Goal: Task Accomplishment & Management: Complete application form

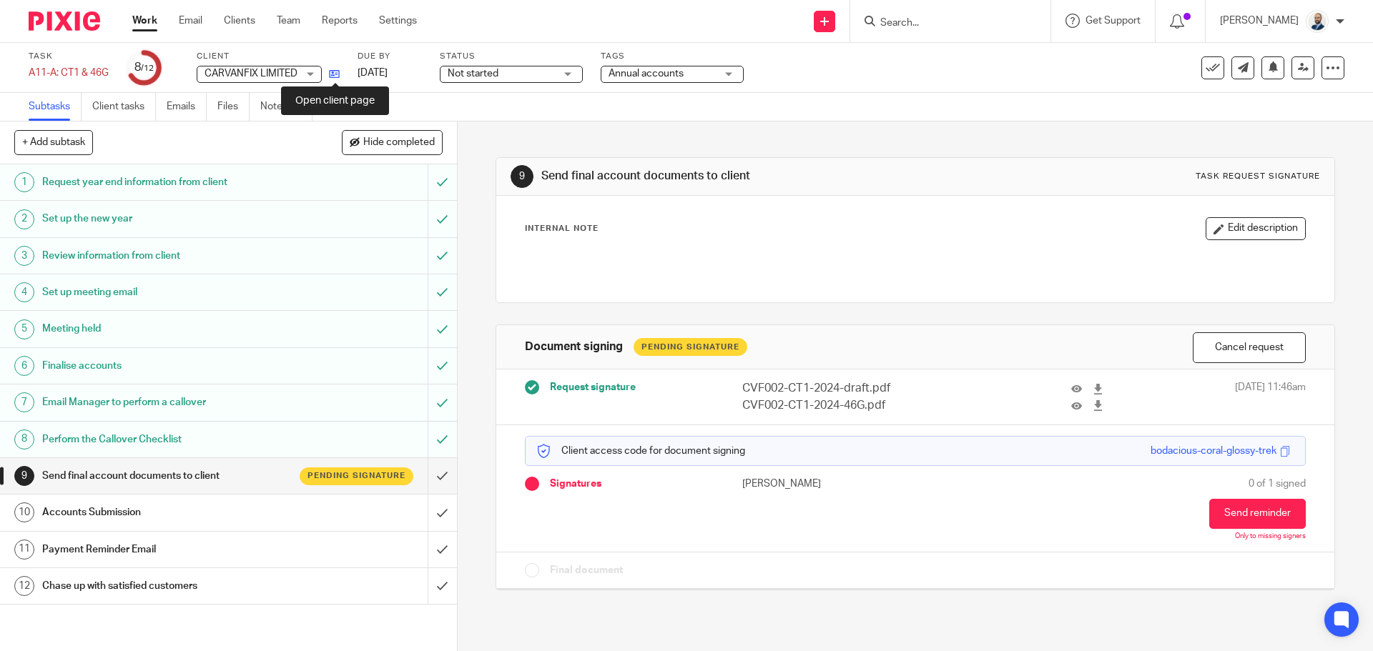
click at [330, 75] on icon at bounding box center [334, 74] width 11 height 11
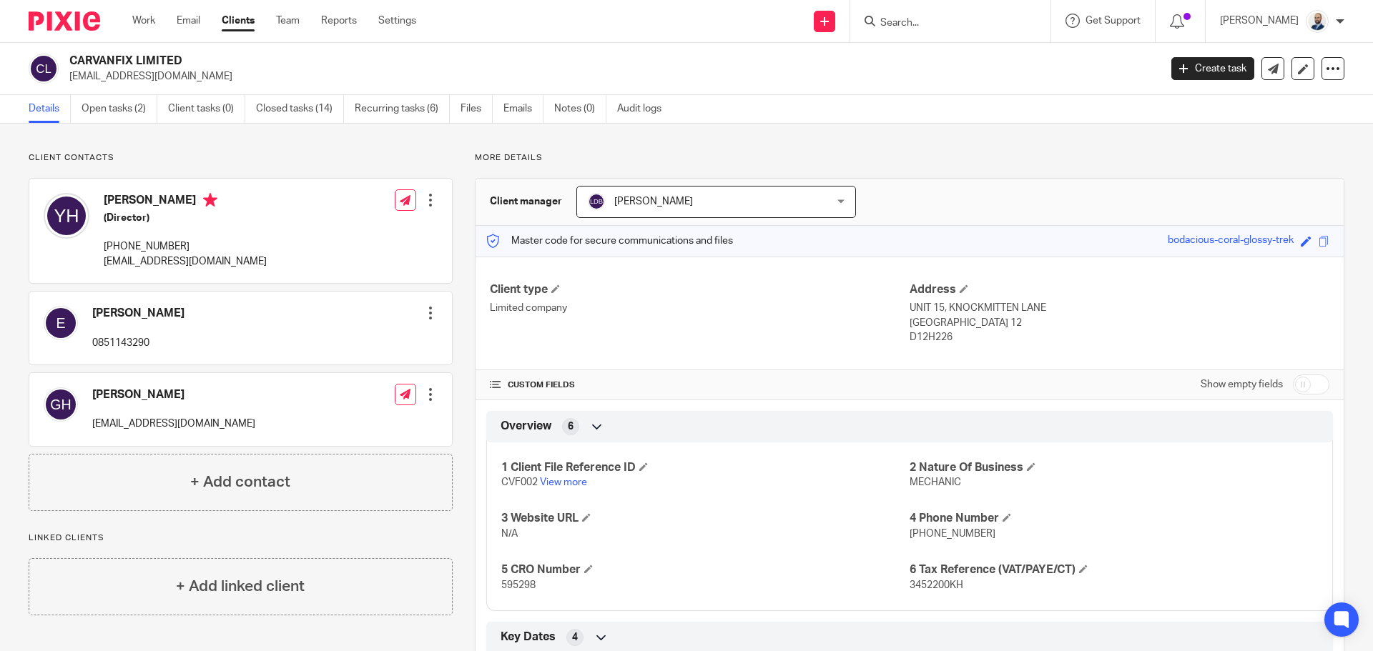
drag, startPoint x: 422, startPoint y: 248, endPoint x: 384, endPoint y: 255, distance: 38.6
click at [422, 247] on div "Edit contact Create client from contact Export data Delete contact" at bounding box center [416, 231] width 43 height 90
click at [423, 197] on div at bounding box center [430, 200] width 14 height 14
click at [368, 230] on link "Edit contact" at bounding box center [363, 232] width 137 height 21
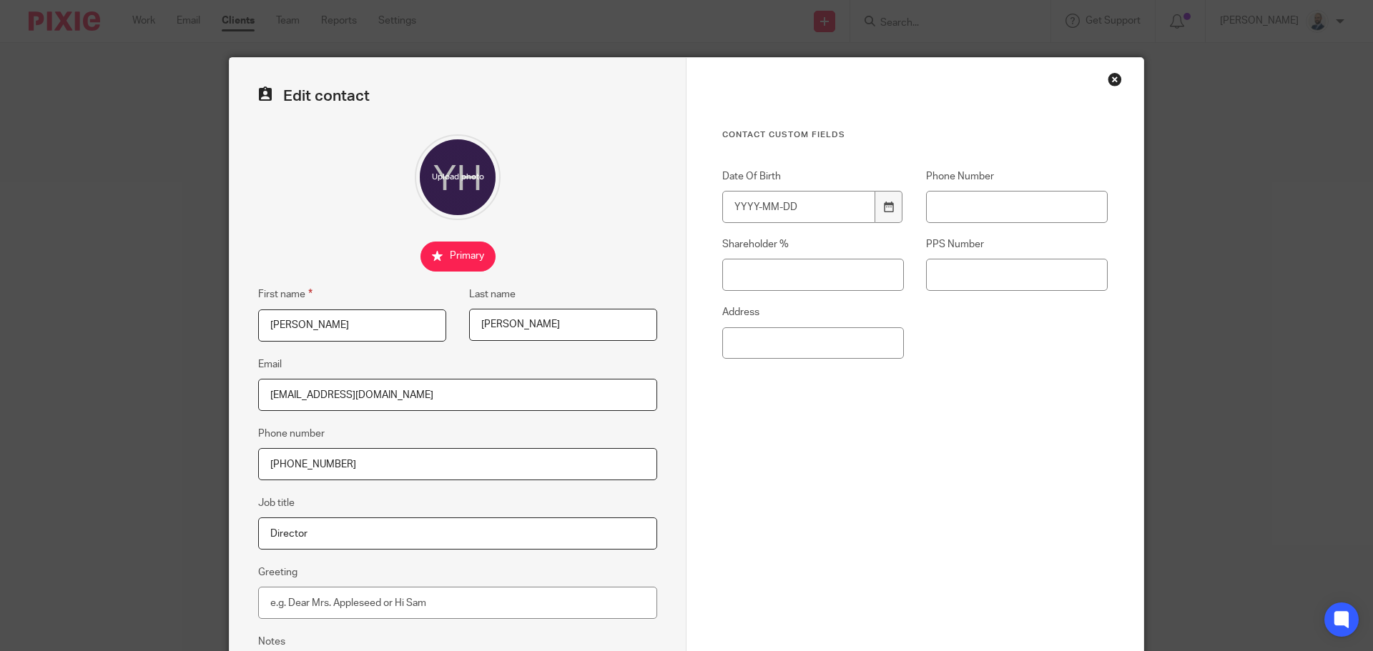
click at [1111, 79] on div "Close this dialog window" at bounding box center [1115, 79] width 14 height 14
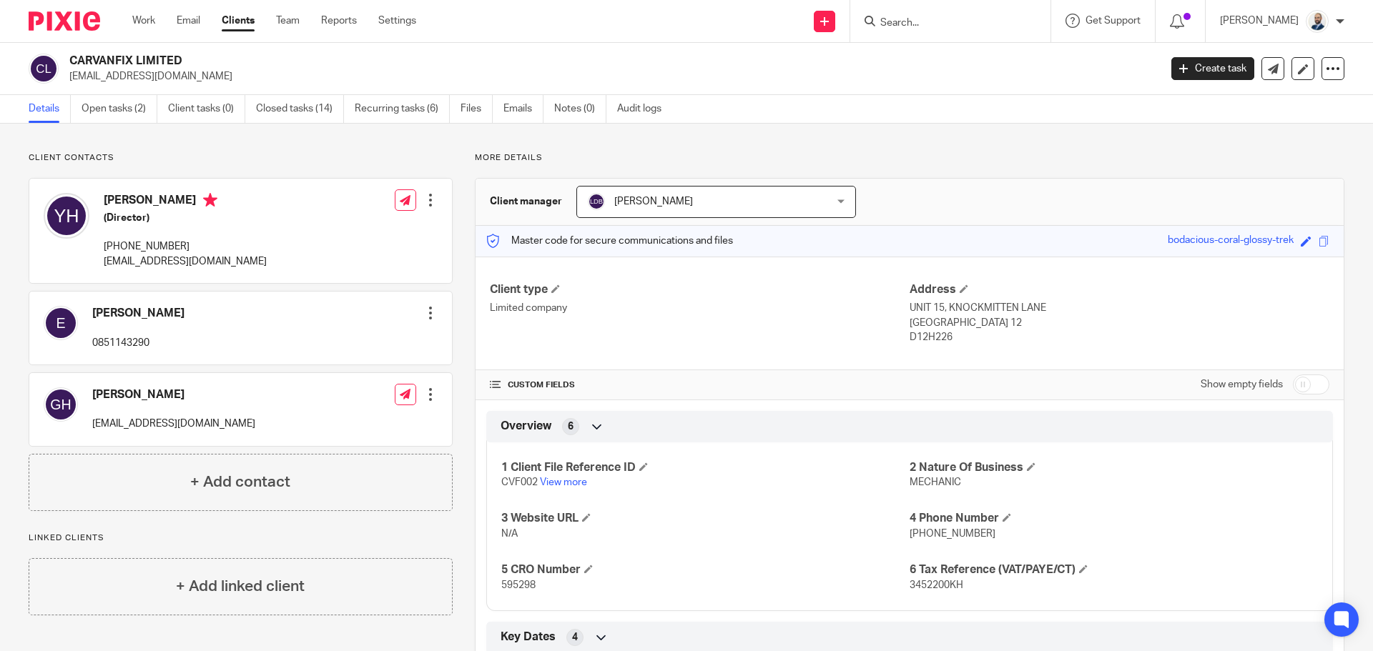
click at [210, 395] on h4 "[PERSON_NAME]" at bounding box center [173, 395] width 163 height 15
click at [428, 393] on div at bounding box center [430, 395] width 14 height 14
click at [417, 428] on link "Edit contact" at bounding box center [363, 426] width 137 height 21
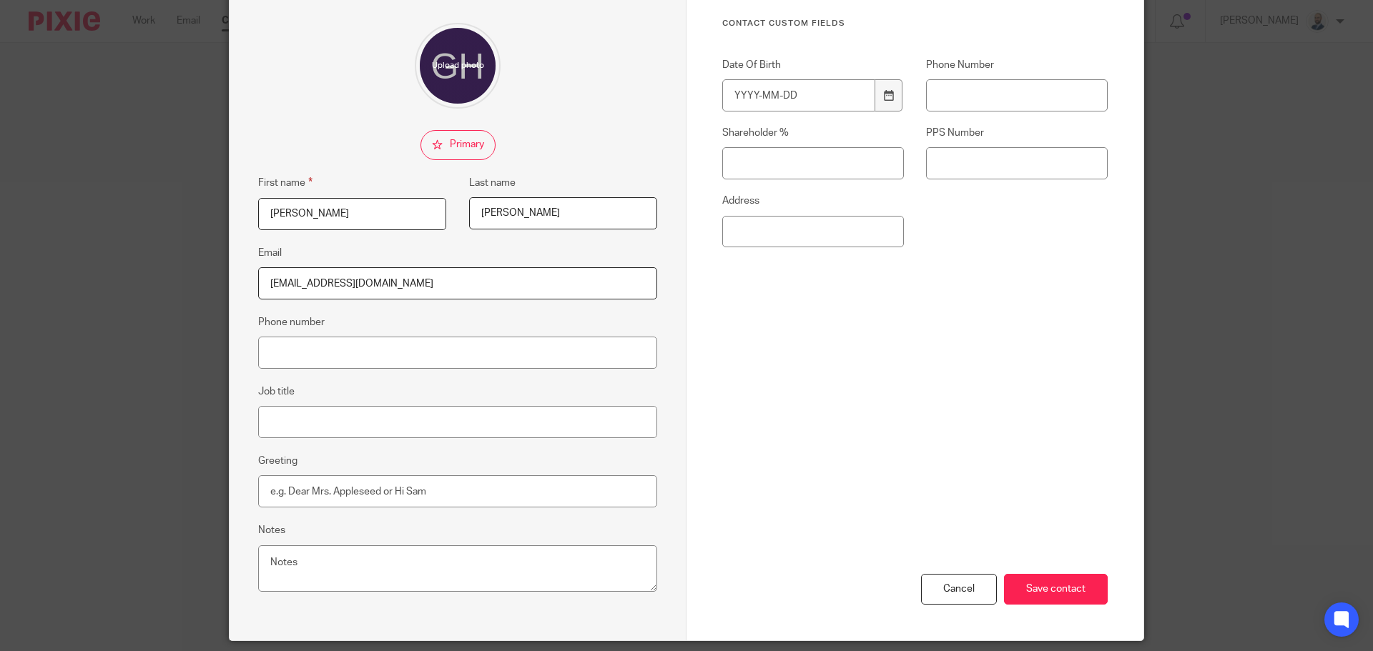
scroll to position [87, 0]
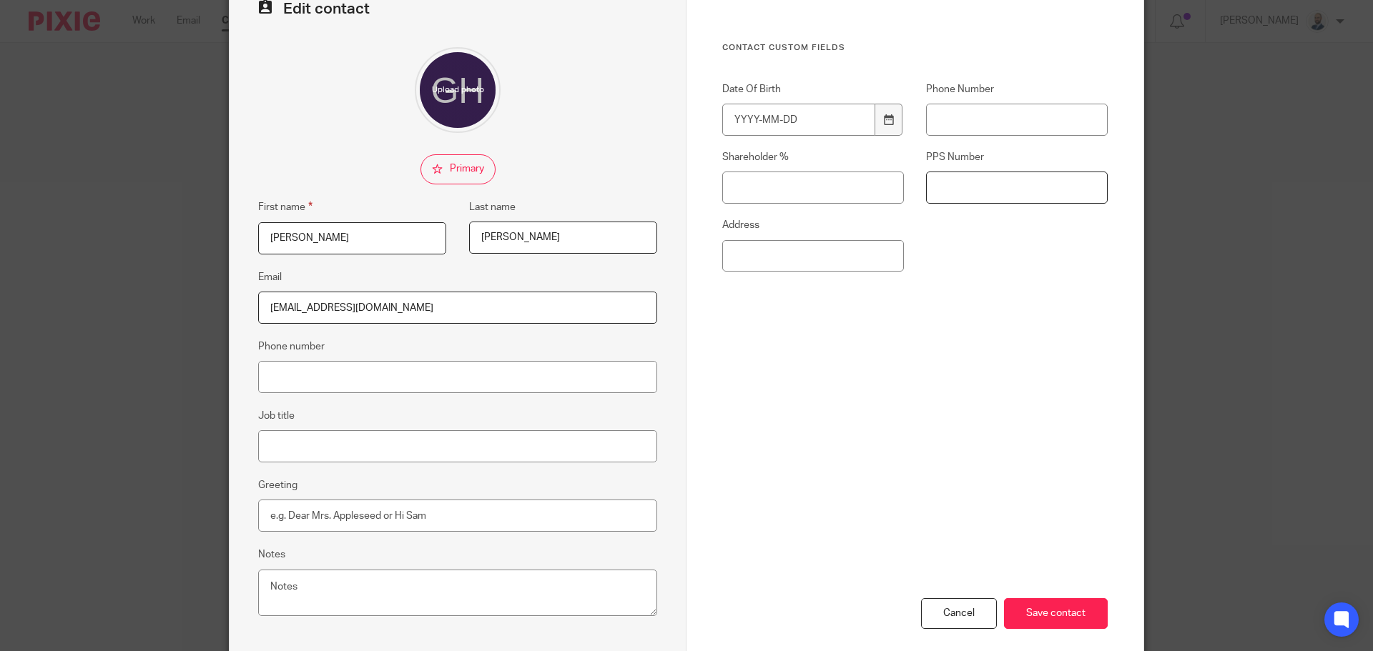
click at [984, 174] on input "PPS Number" at bounding box center [1017, 188] width 182 height 32
drag, startPoint x: 987, startPoint y: 187, endPoint x: 847, endPoint y: 196, distance: 140.4
click at [842, 190] on div "Date Of Birth Phone Number Shareholder % PPS Number 7044271P Address" at bounding box center [904, 184] width 408 height 204
type input "7044271P"
click at [1051, 622] on input "Save contact" at bounding box center [1056, 614] width 104 height 31
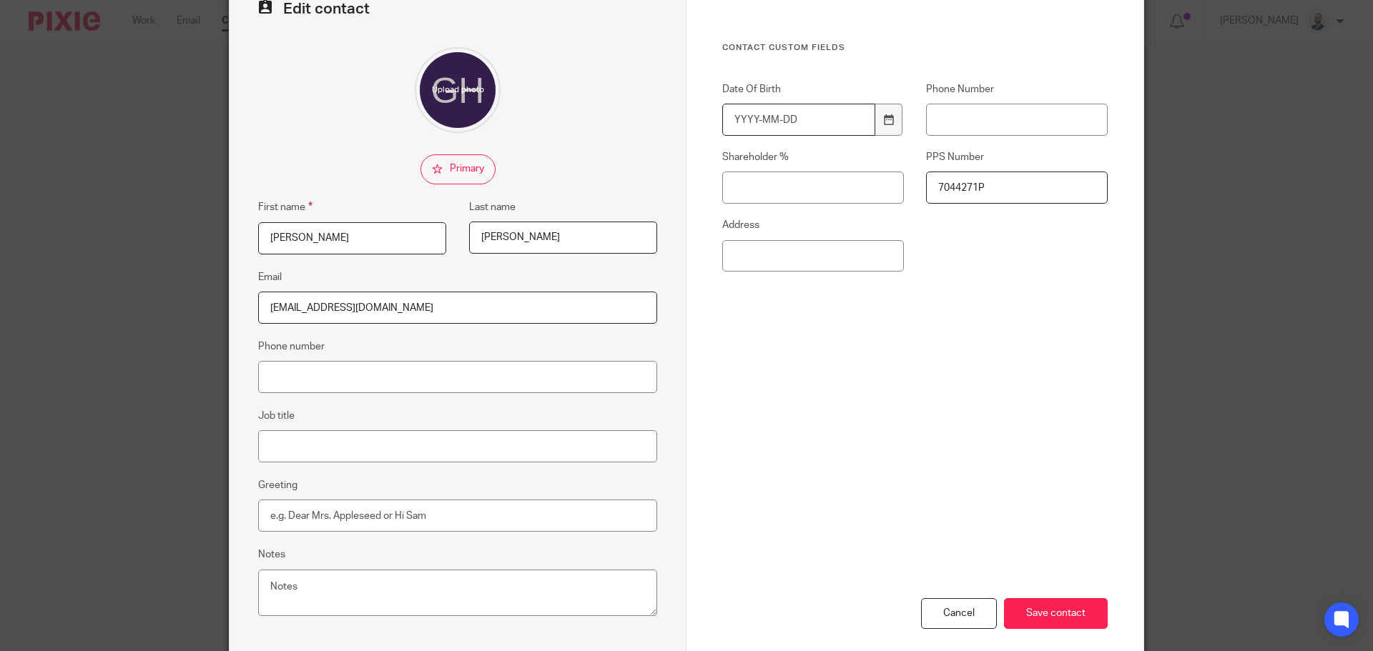
click at [777, 132] on input "Date Of Birth" at bounding box center [798, 120] width 153 height 32
type input "1981-01-10"
click at [814, 174] on input "Shareholder %" at bounding box center [813, 188] width 182 height 32
type input "100"
click at [1040, 621] on input "Save contact" at bounding box center [1056, 614] width 104 height 31
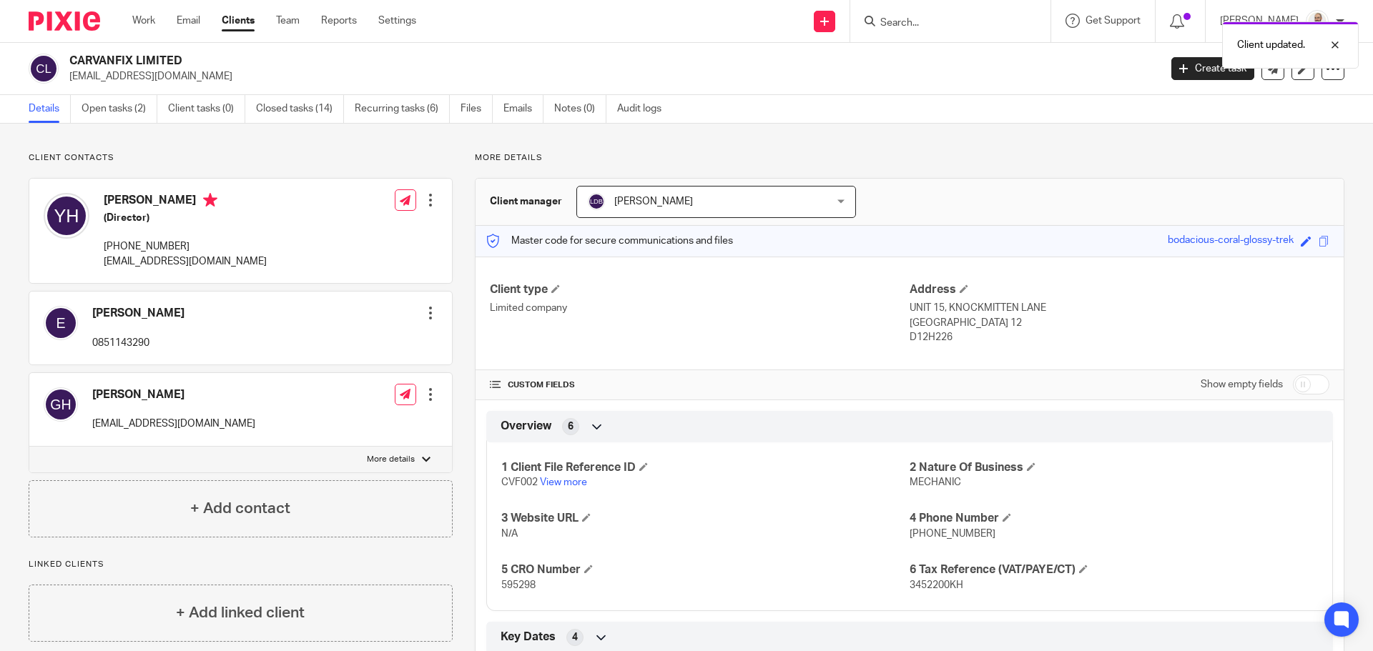
click at [426, 203] on div at bounding box center [430, 200] width 14 height 14
click at [383, 222] on link "Edit contact" at bounding box center [363, 232] width 137 height 21
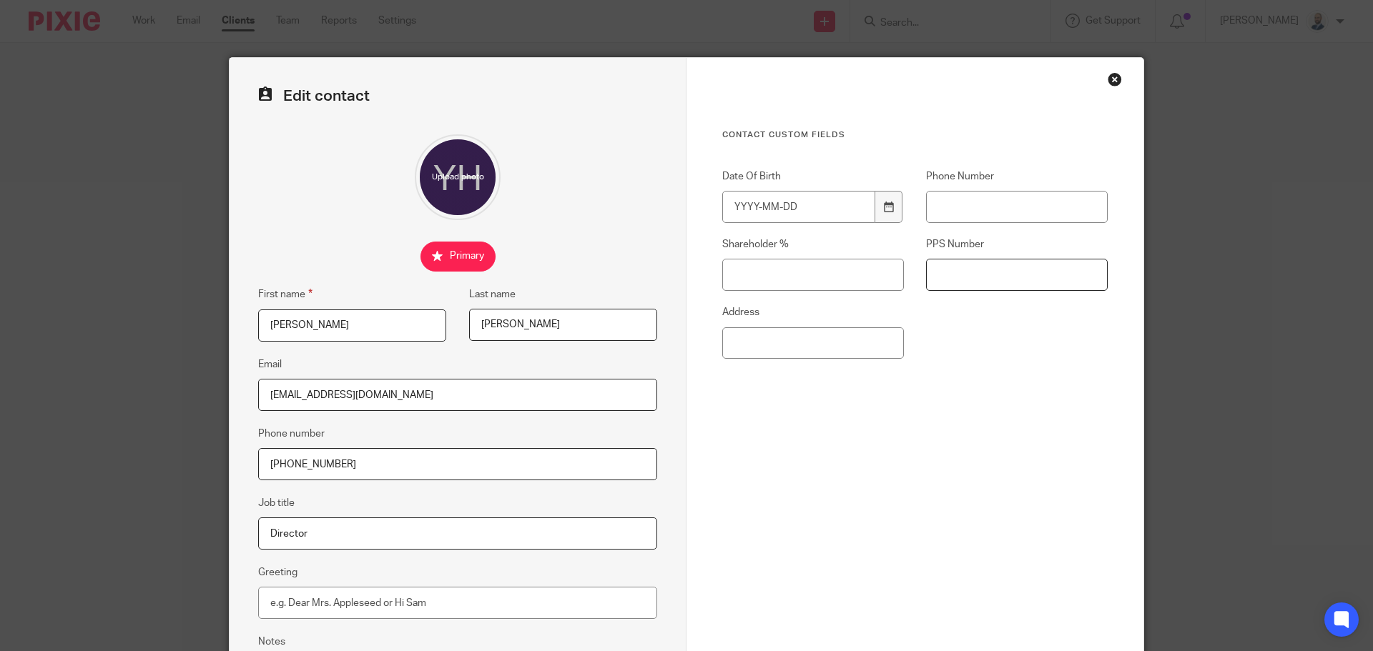
click at [995, 275] on input "PPS Number" at bounding box center [1017, 275] width 182 height 32
paste input "7127093NA"
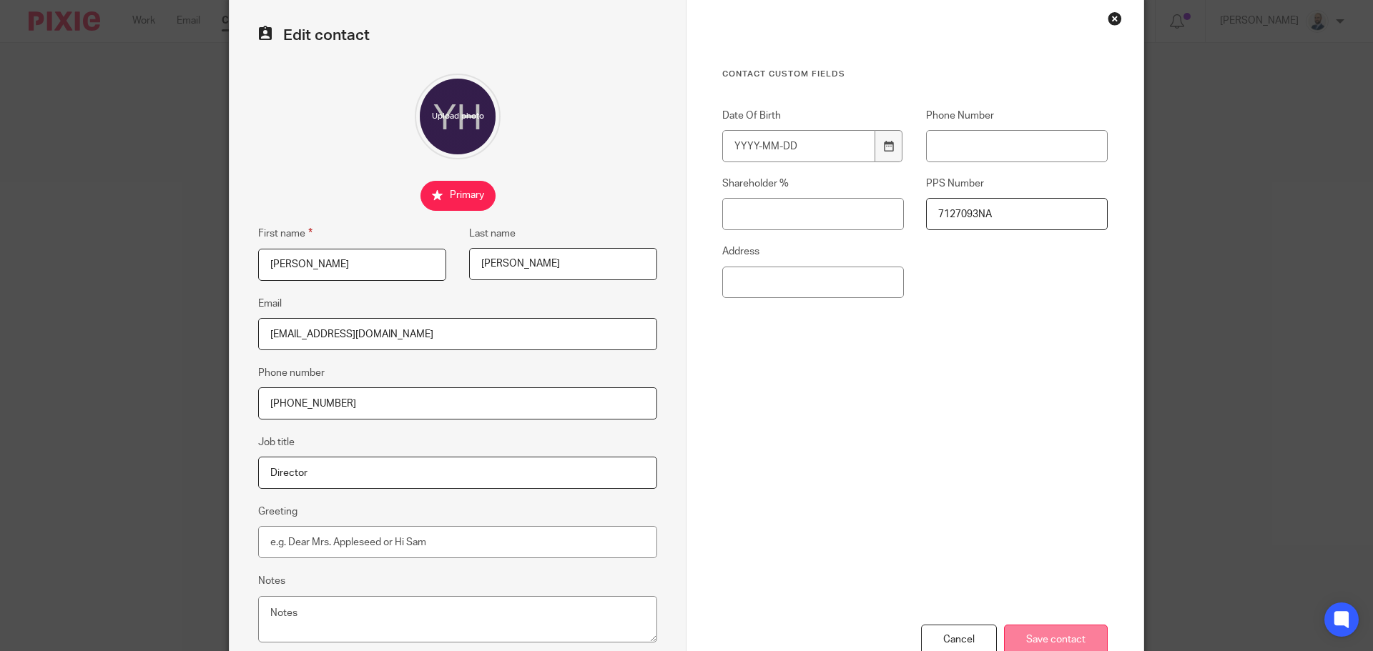
scroll to position [159, 0]
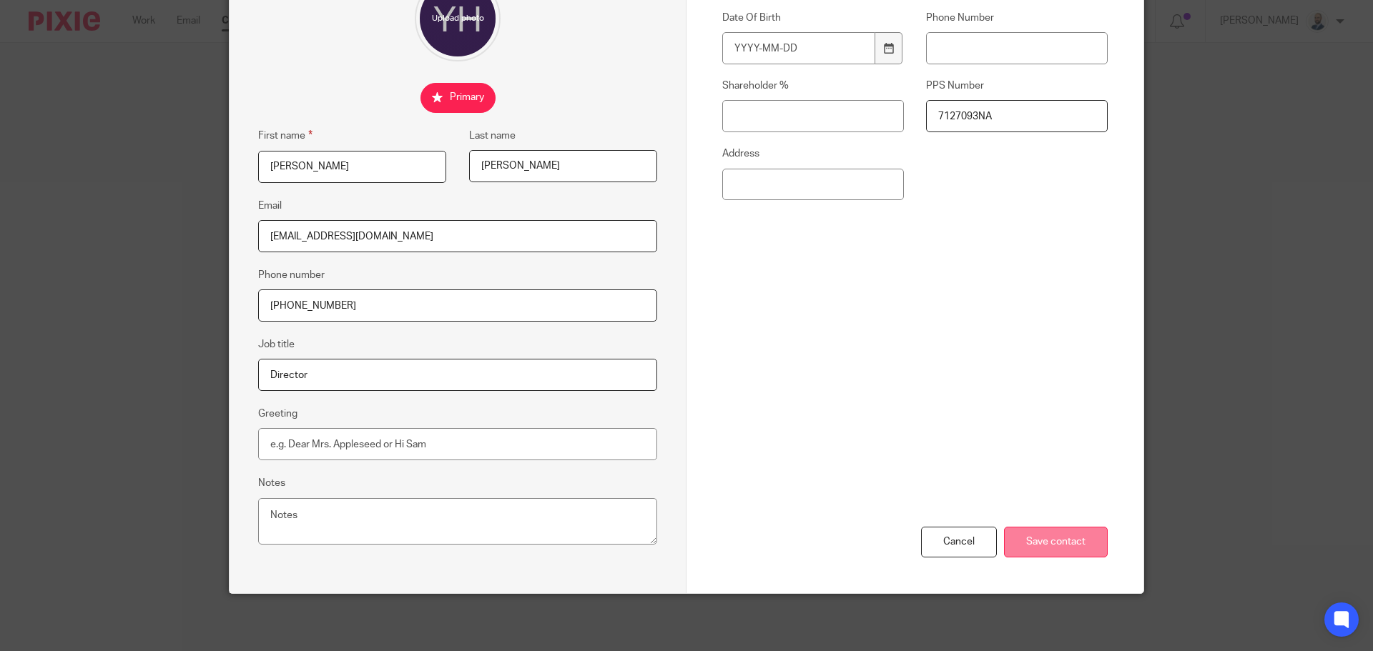
type input "7127093NA"
click at [1025, 542] on input "Save contact" at bounding box center [1056, 542] width 104 height 31
click at [1063, 546] on input "Save contact" at bounding box center [1056, 542] width 104 height 31
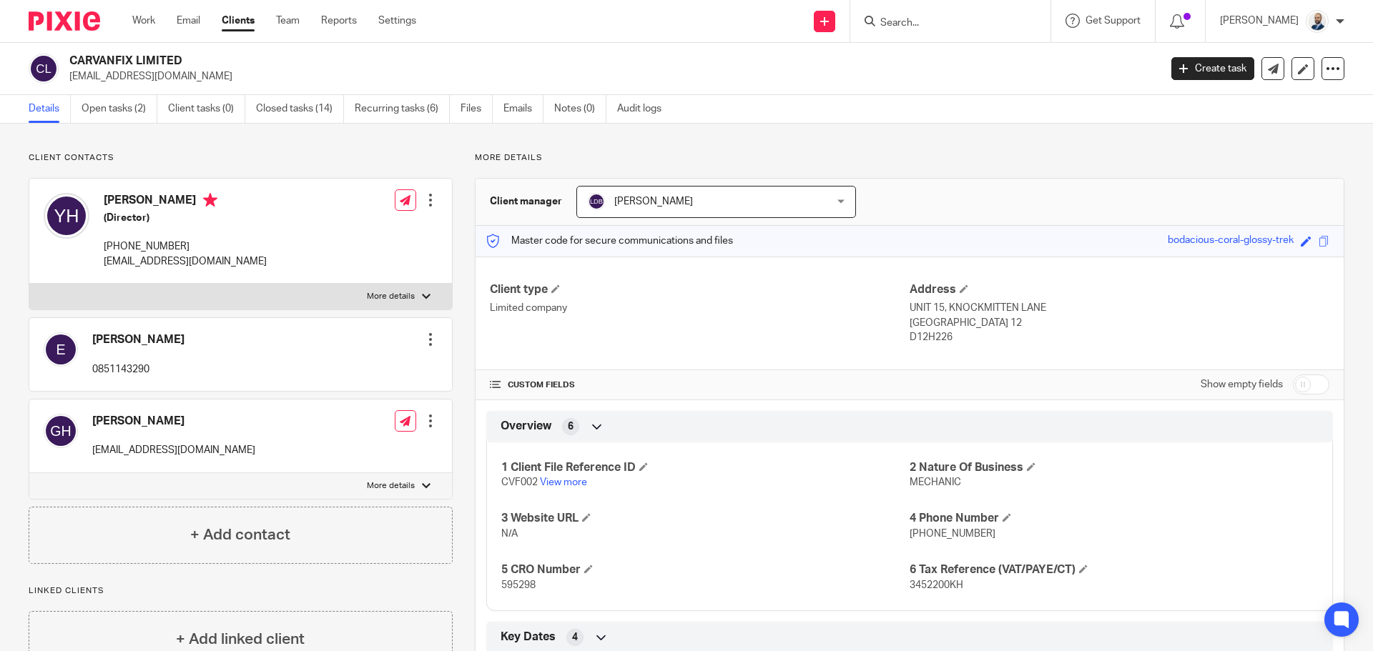
click at [423, 201] on div at bounding box center [430, 200] width 14 height 14
click at [372, 230] on link "Edit contact" at bounding box center [363, 232] width 137 height 21
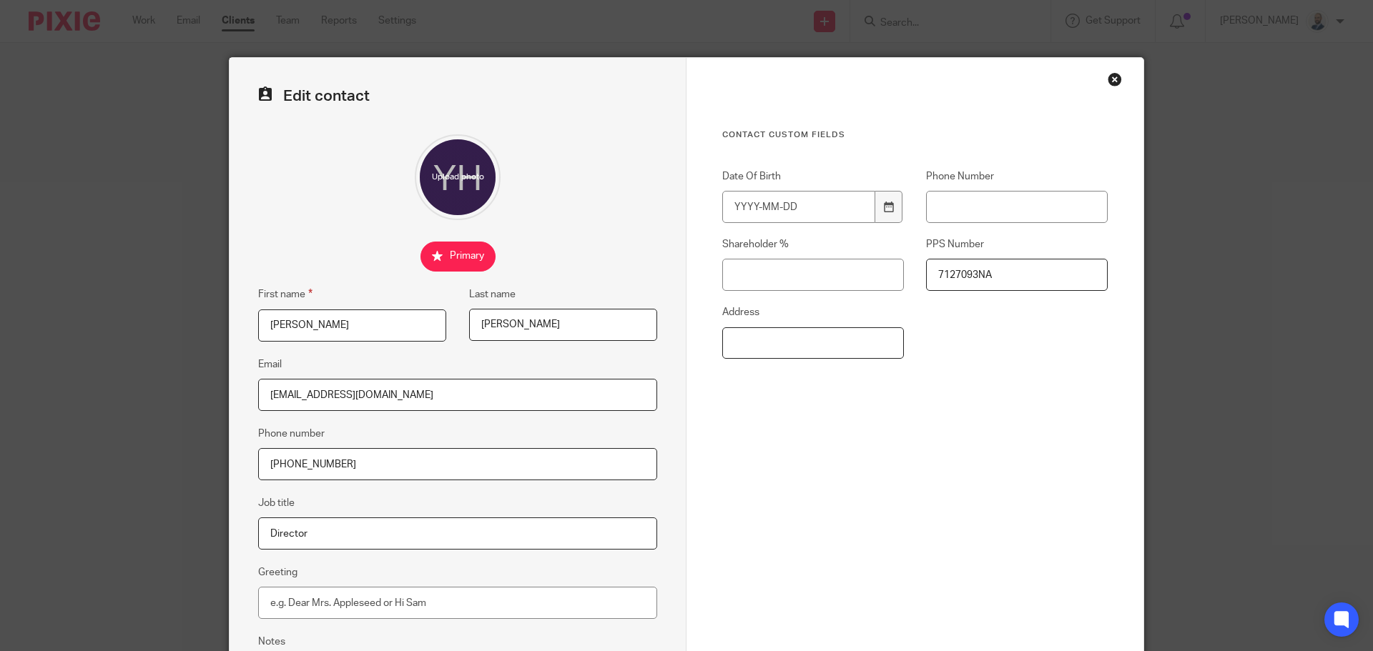
click at [800, 344] on input "Address" at bounding box center [813, 344] width 182 height 32
paste input "[STREET_ADDRESS]"
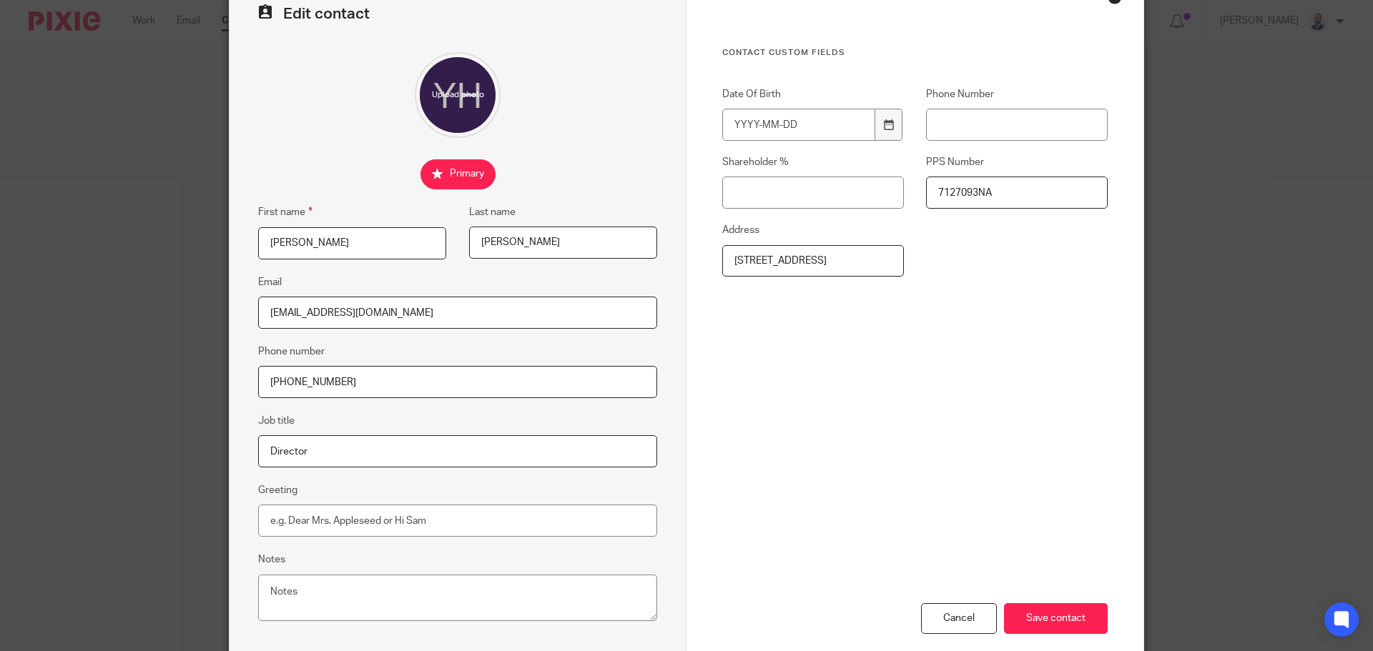
scroll to position [159, 0]
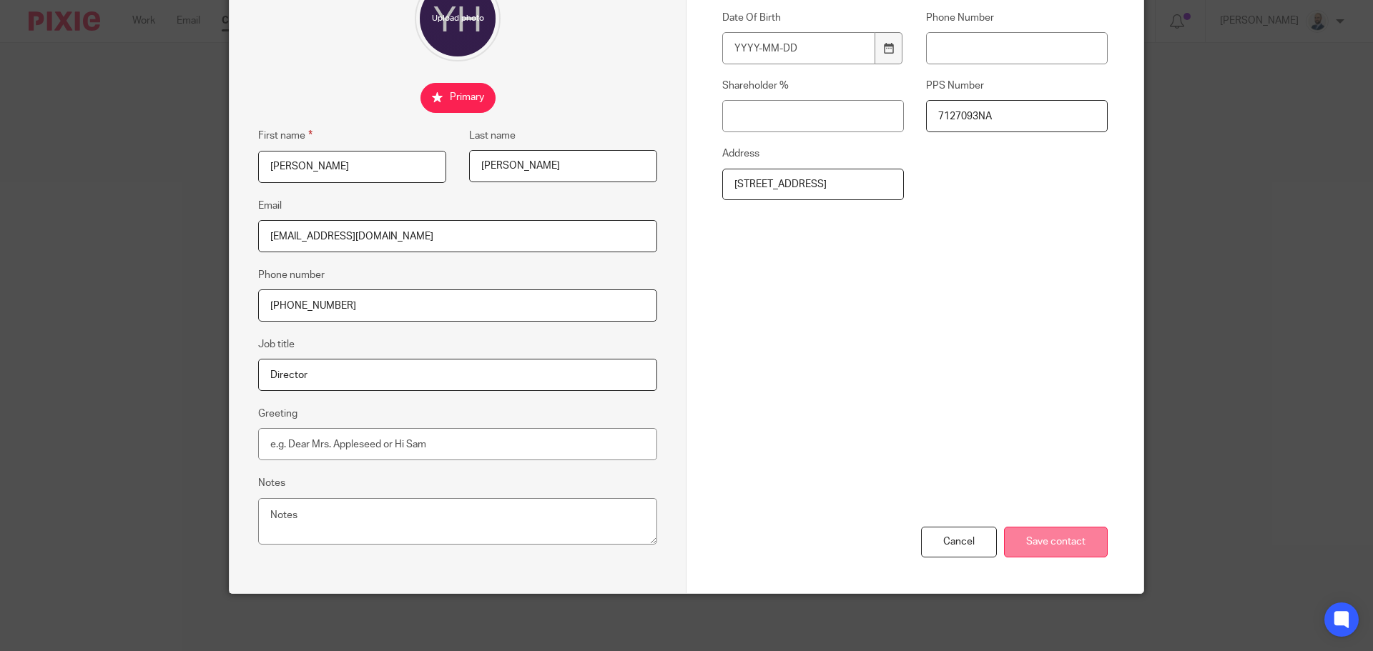
type input "[STREET_ADDRESS]"
click at [1042, 535] on input "Save contact" at bounding box center [1056, 542] width 104 height 31
click at [1053, 549] on div "Cancel Save contact" at bounding box center [914, 482] width 385 height 222
click at [1058, 548] on input "Save contact" at bounding box center [1056, 542] width 104 height 31
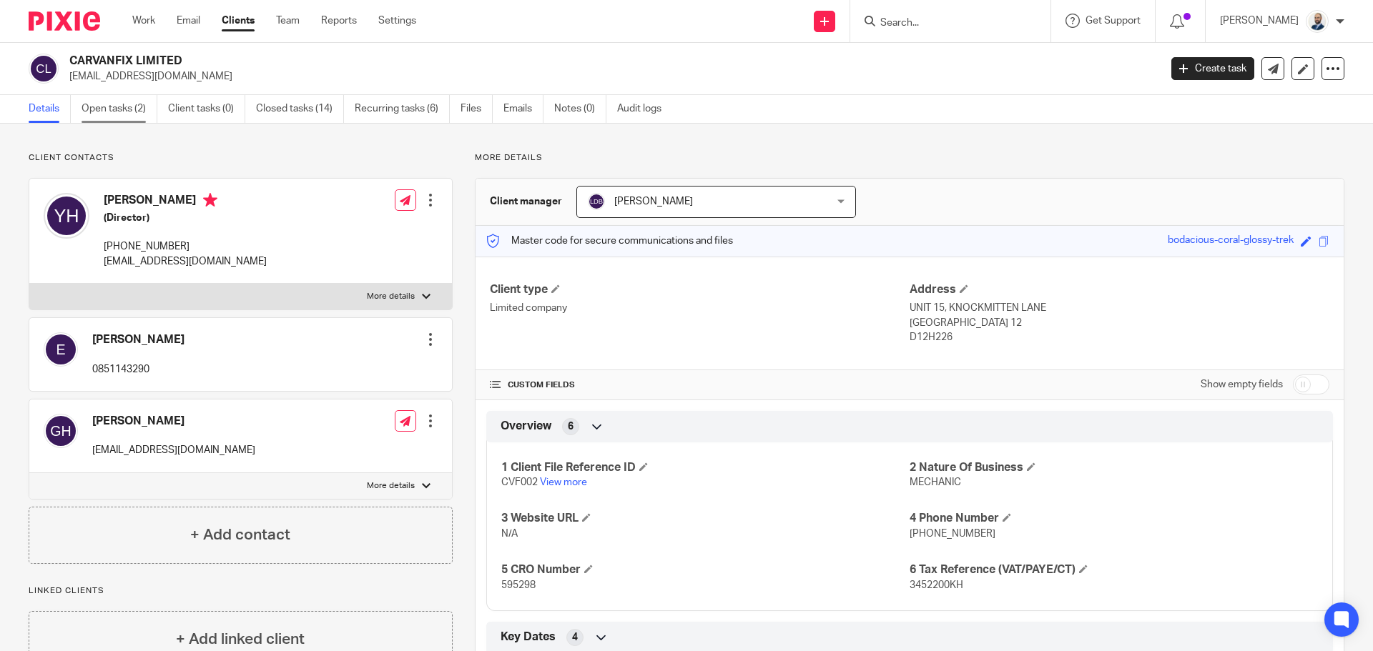
click at [120, 122] on link "Open tasks (2)" at bounding box center [120, 109] width 76 height 28
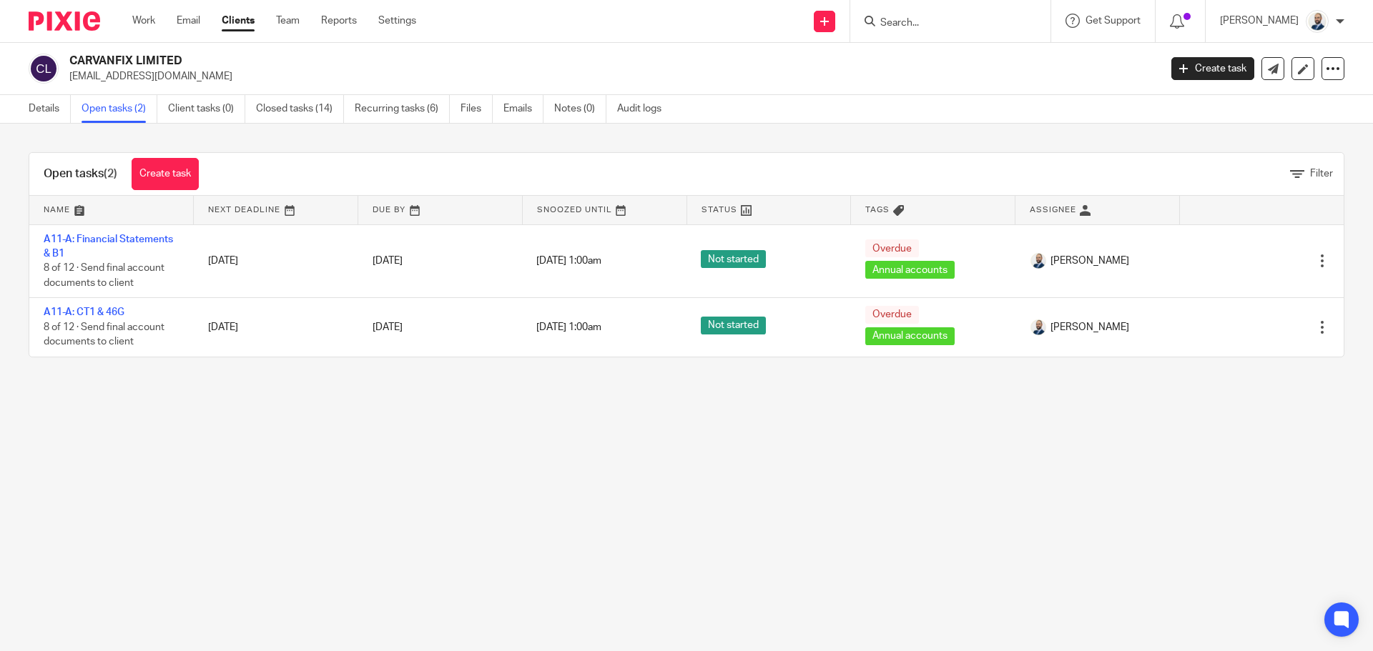
click at [119, 240] on link "A11-A: Financial Statements & B1" at bounding box center [108, 247] width 129 height 24
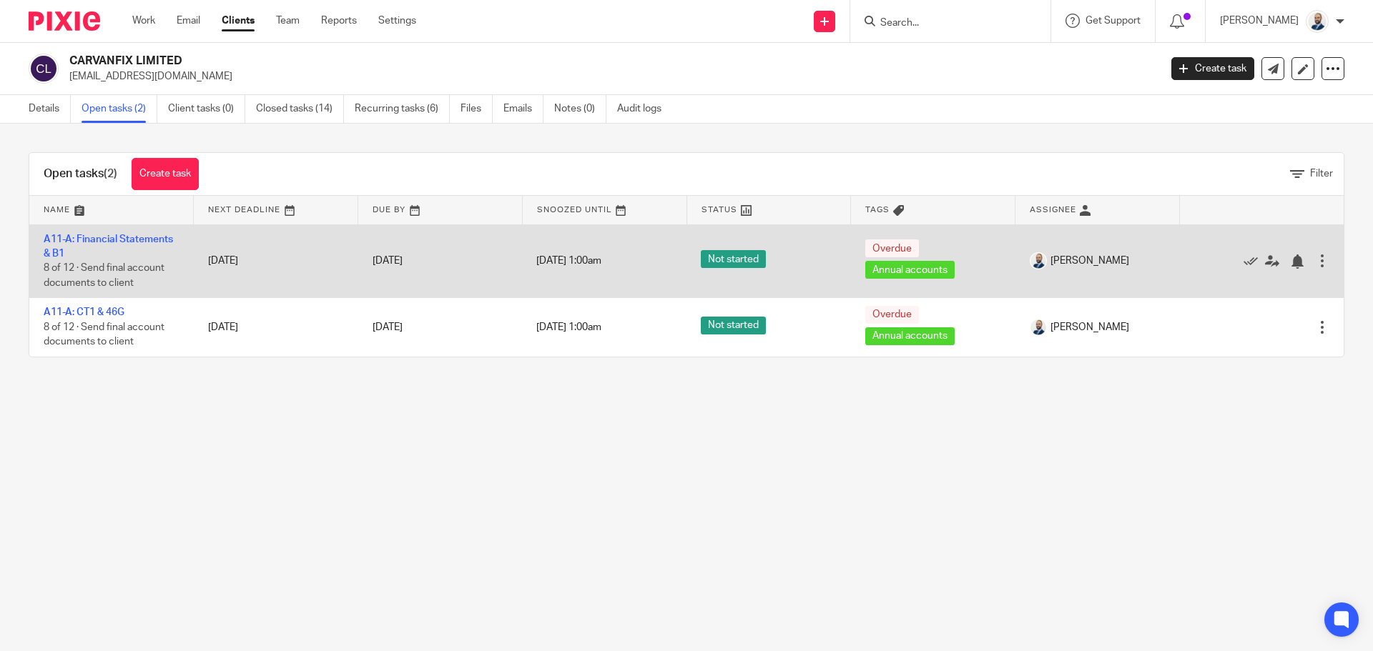
drag, startPoint x: 150, startPoint y: 260, endPoint x: 144, endPoint y: 266, distance: 8.1
click at [147, 265] on td "A11-A: Financial Statements & B1 8 of 12 · Send final account documents to clie…" at bounding box center [111, 262] width 164 height 74
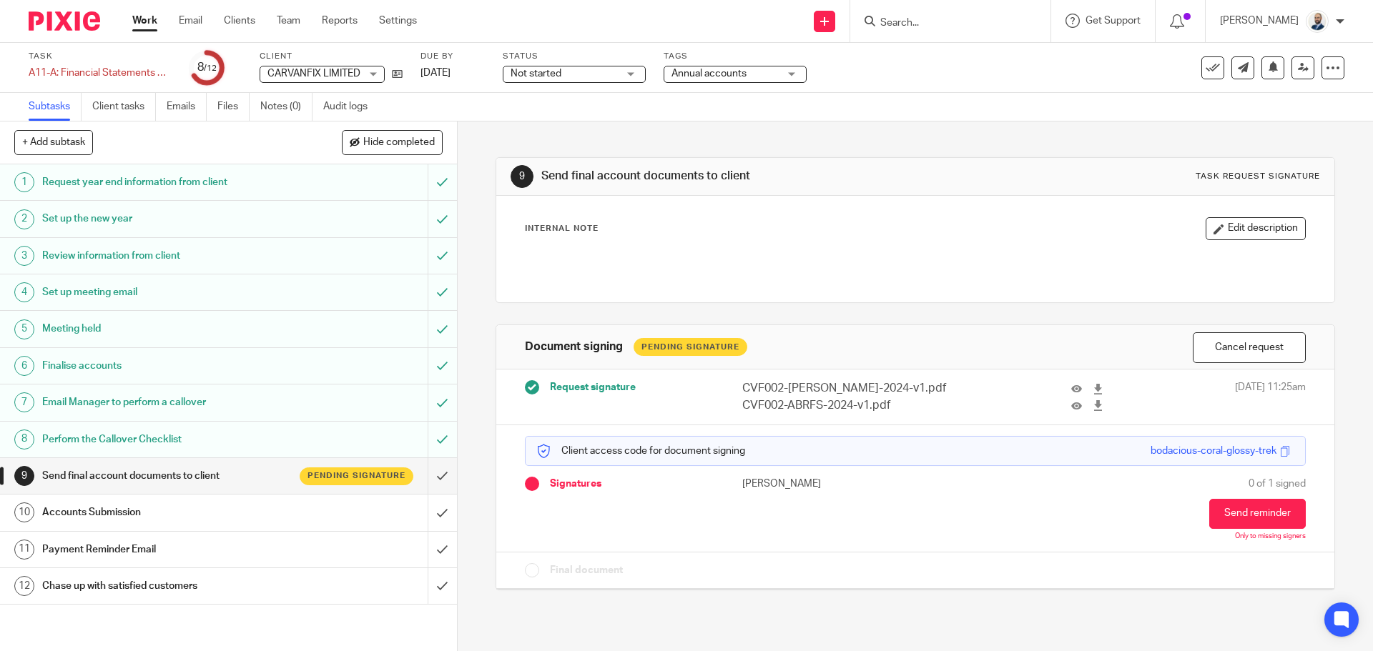
click at [330, 597] on div "Chase up with satisfied customers" at bounding box center [227, 586] width 371 height 21
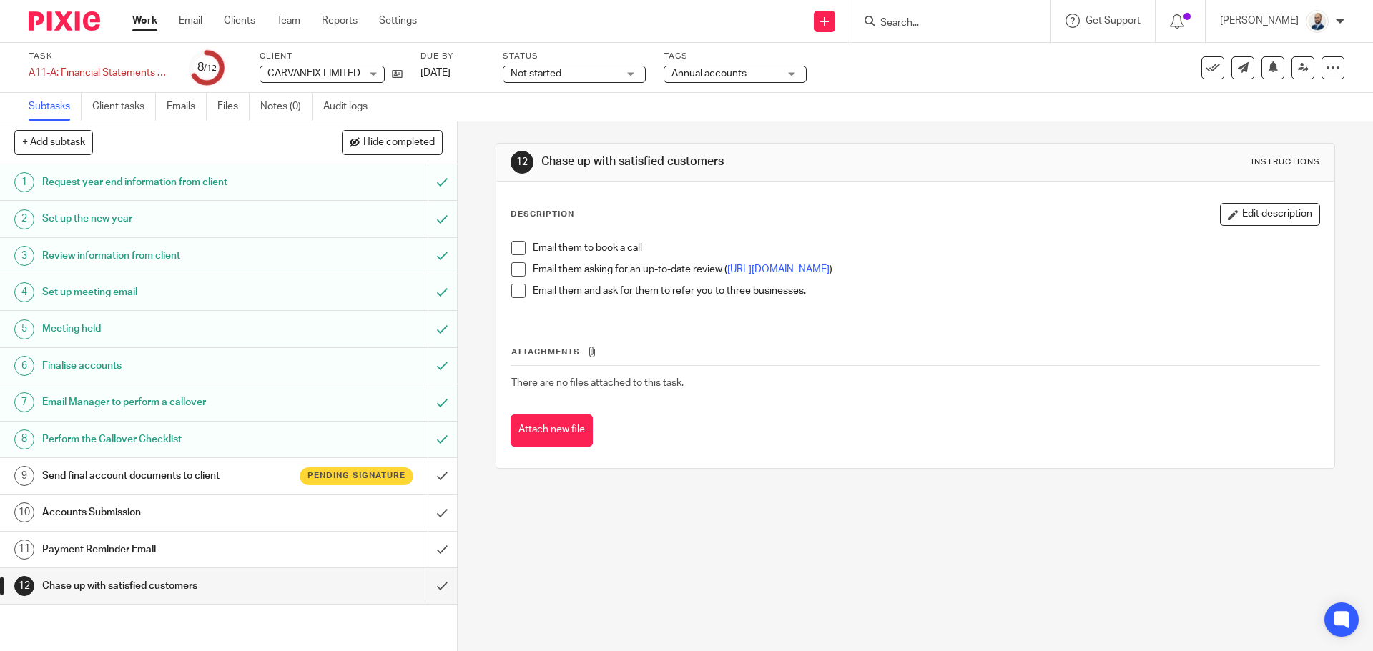
click at [154, 486] on h1 "Send final account documents to client" at bounding box center [165, 476] width 247 height 21
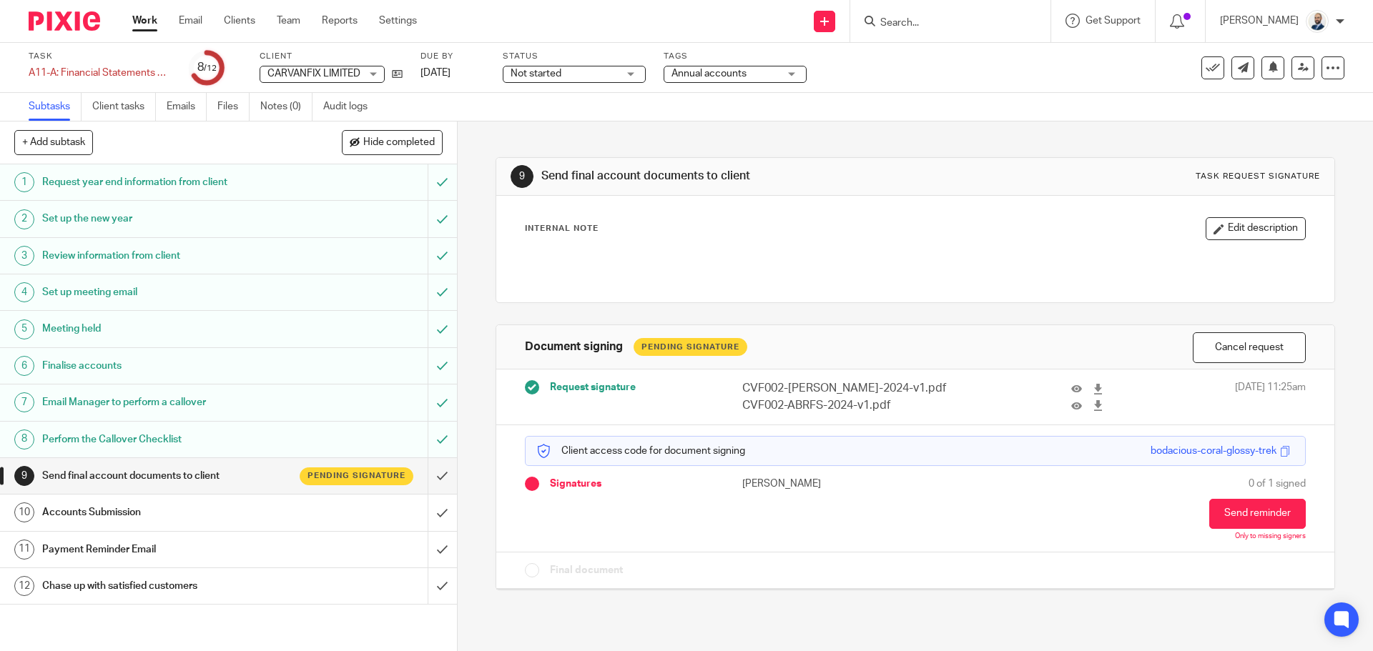
click at [157, 516] on h1 "Accounts Submission" at bounding box center [165, 512] width 247 height 21
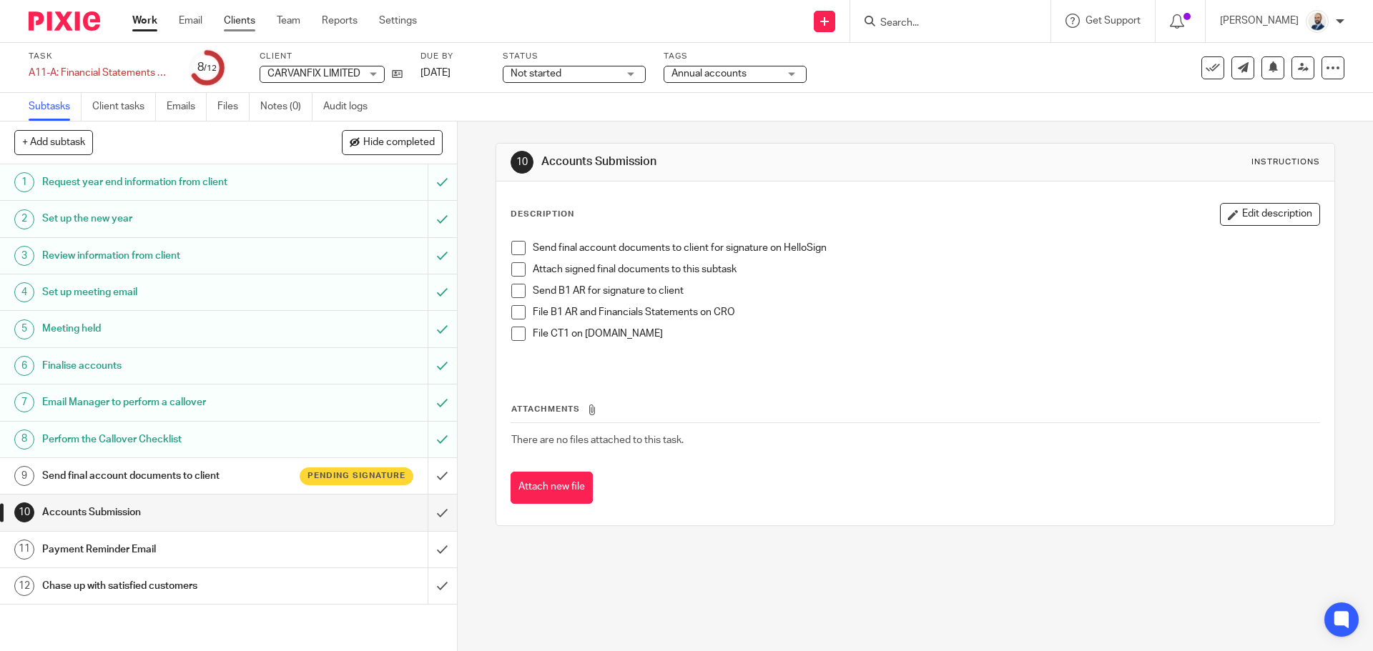
click at [240, 24] on link "Clients" at bounding box center [239, 21] width 31 height 14
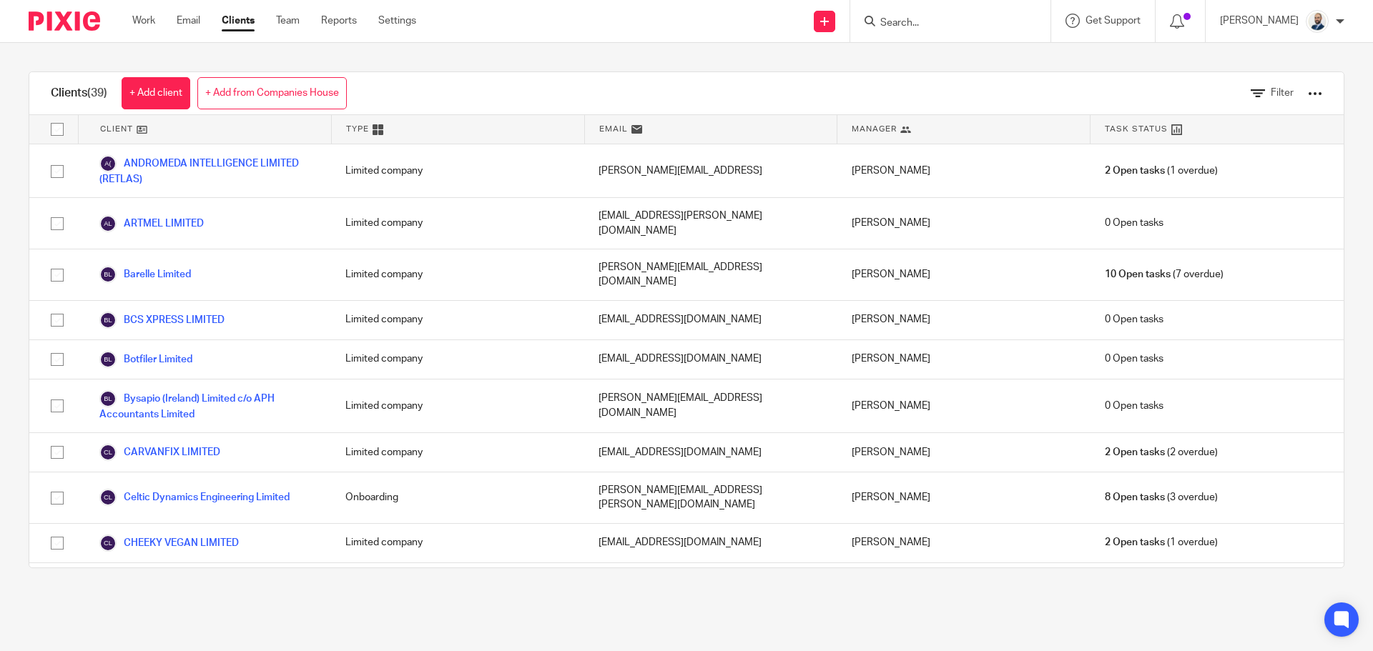
click at [166, 74] on div "Clients (39) + Add client + Add from Companies House" at bounding box center [198, 93] width 339 height 42
click at [157, 87] on link "+ Add client" at bounding box center [156, 93] width 69 height 32
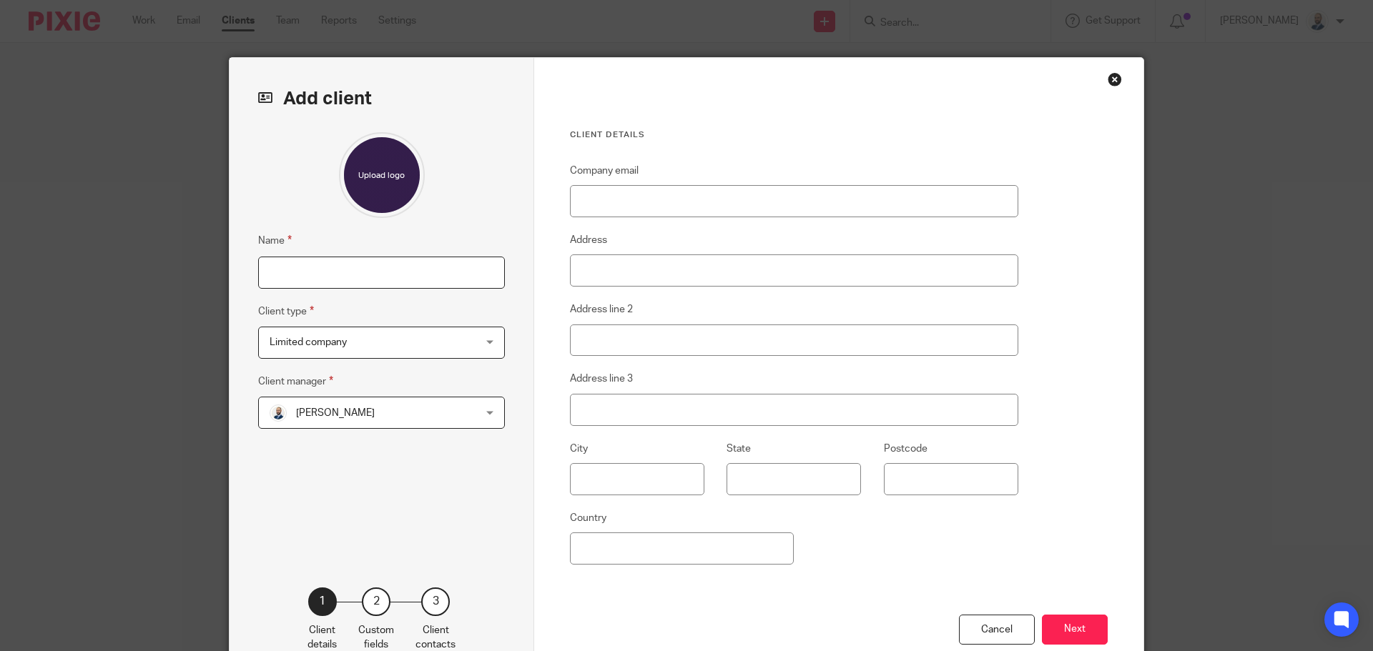
click at [347, 286] on input "Name" at bounding box center [381, 273] width 247 height 32
paste input "ImmersifyXR"
type input "ImmersifyXR Limited"
click at [620, 195] on input "Company email" at bounding box center [794, 201] width 448 height 32
click at [1063, 624] on button "Next" at bounding box center [1075, 630] width 66 height 31
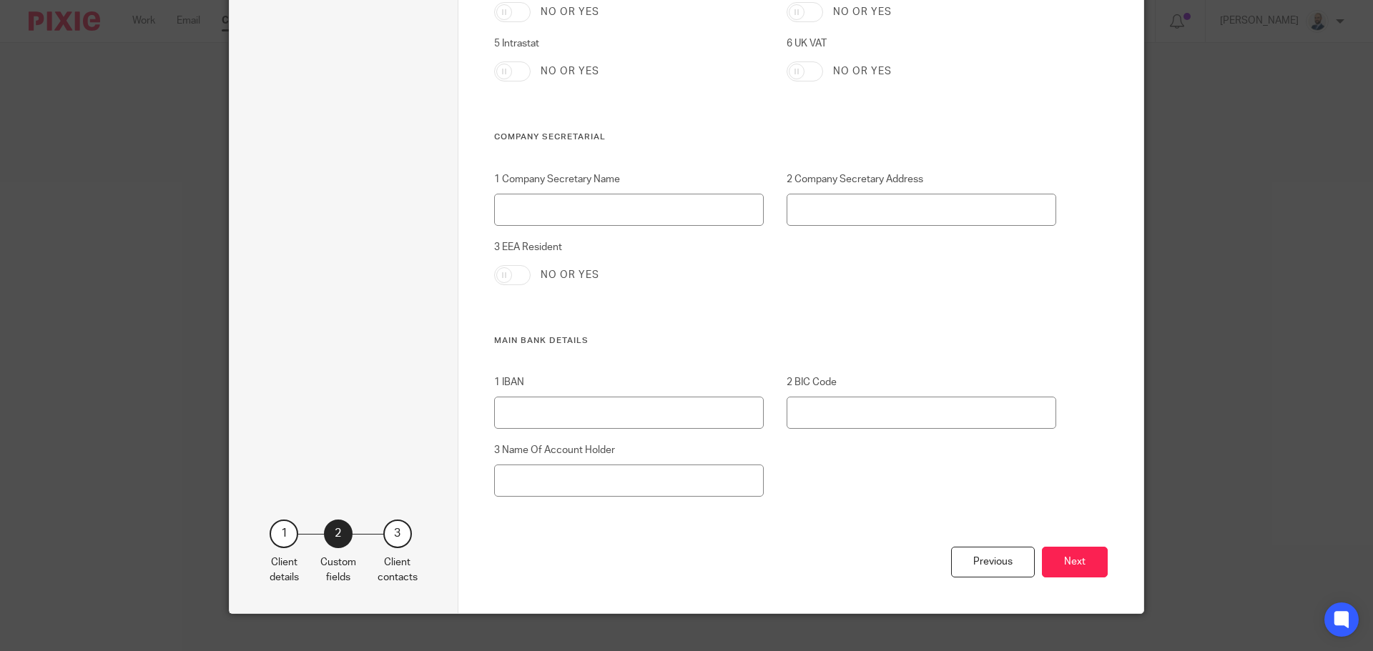
scroll to position [1398, 0]
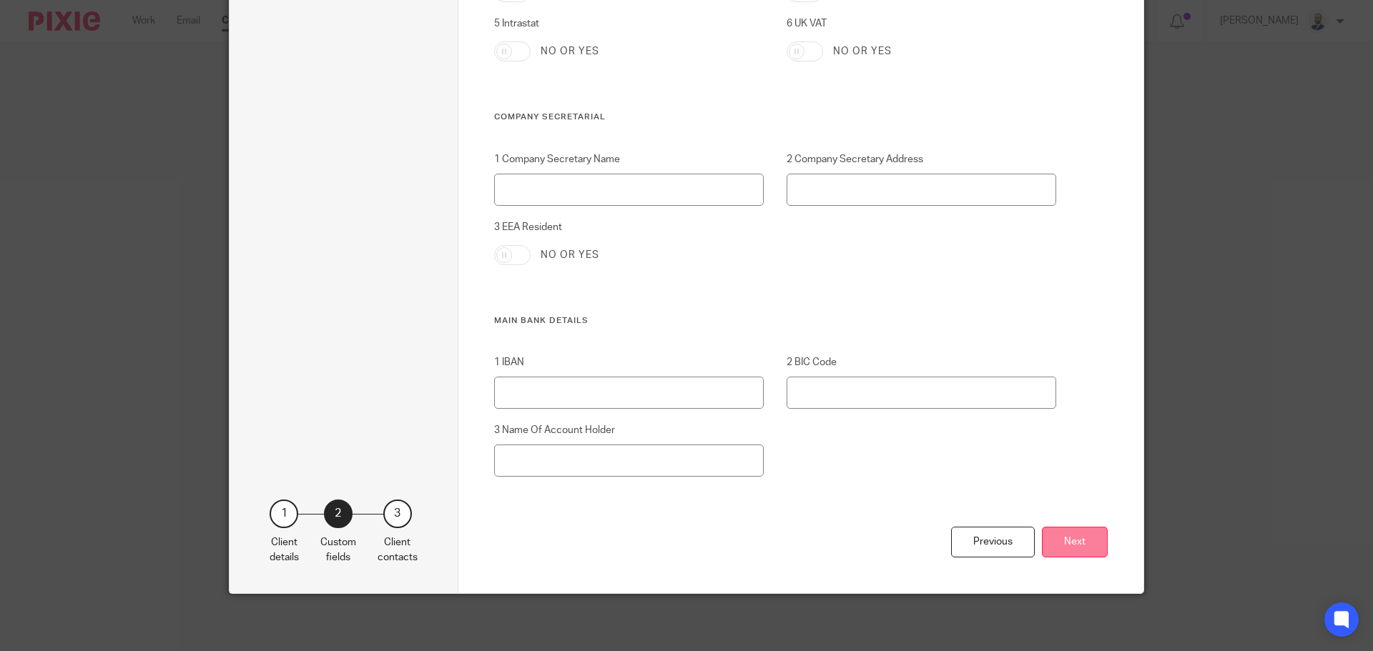
click at [1080, 541] on button "Next" at bounding box center [1075, 542] width 66 height 31
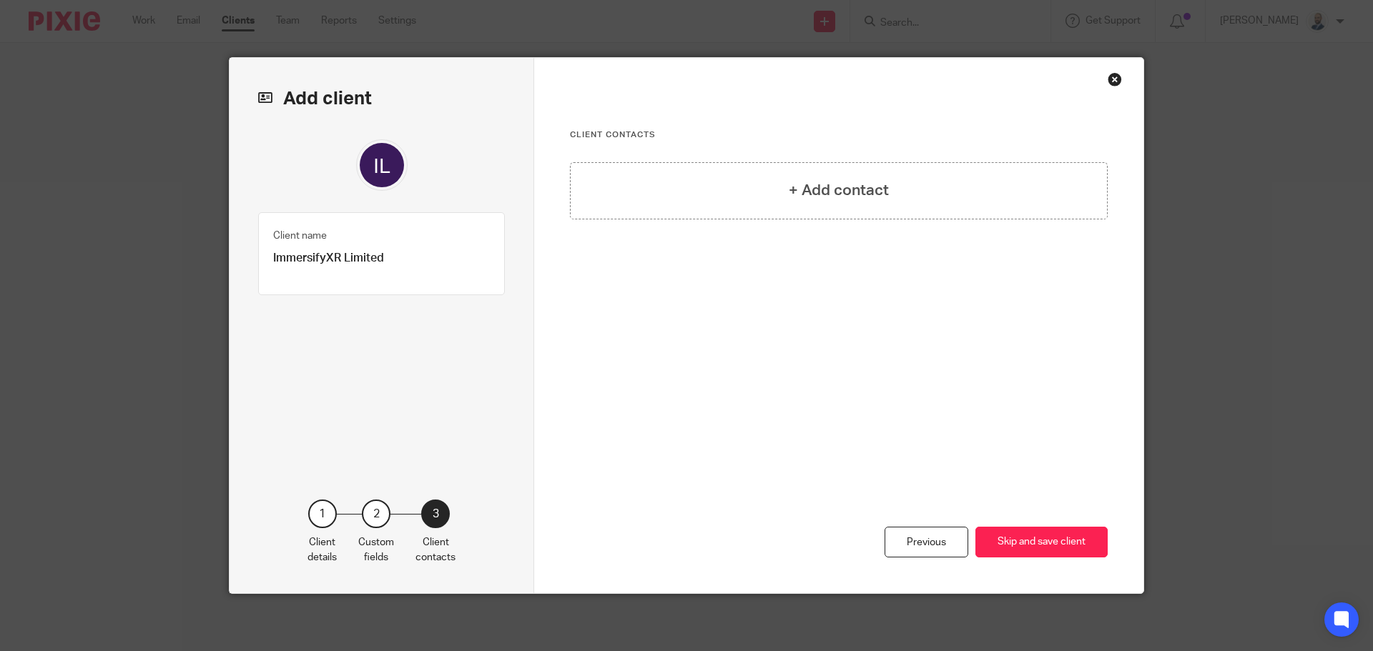
scroll to position [0, 0]
click at [1025, 545] on button "Skip and save client" at bounding box center [1041, 542] width 132 height 31
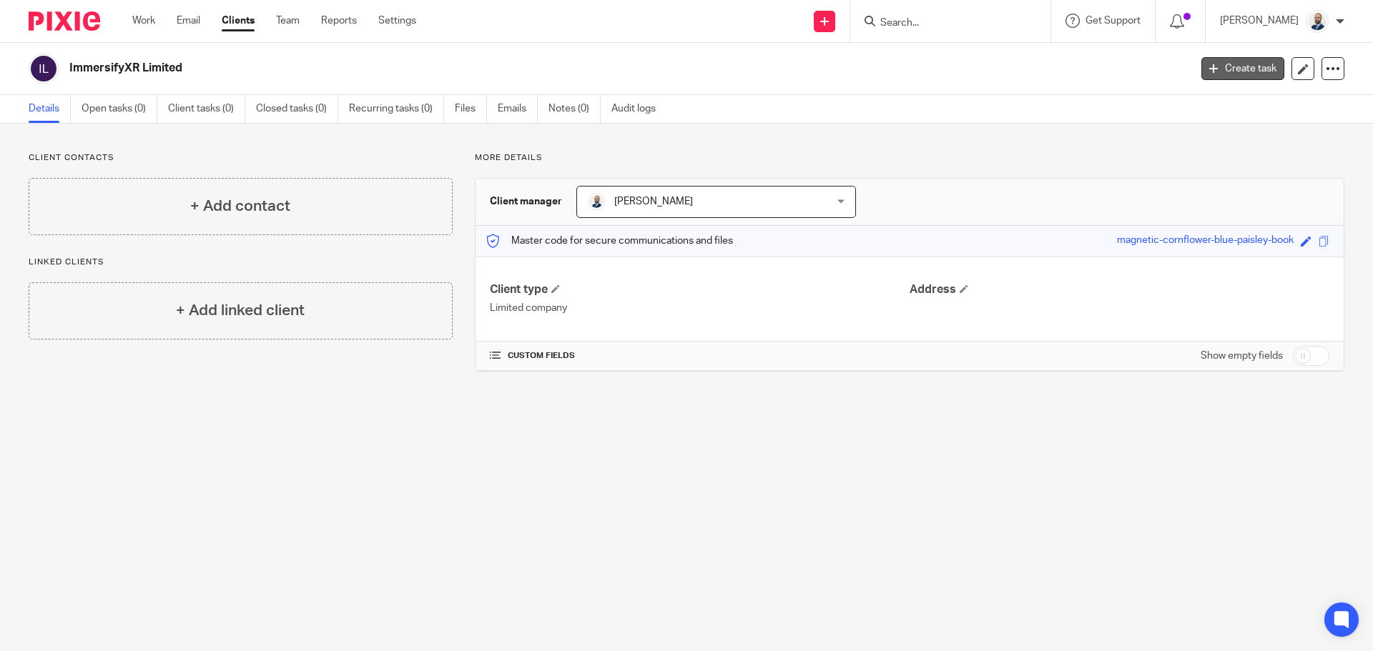
click at [1234, 70] on link "Create task" at bounding box center [1242, 68] width 83 height 23
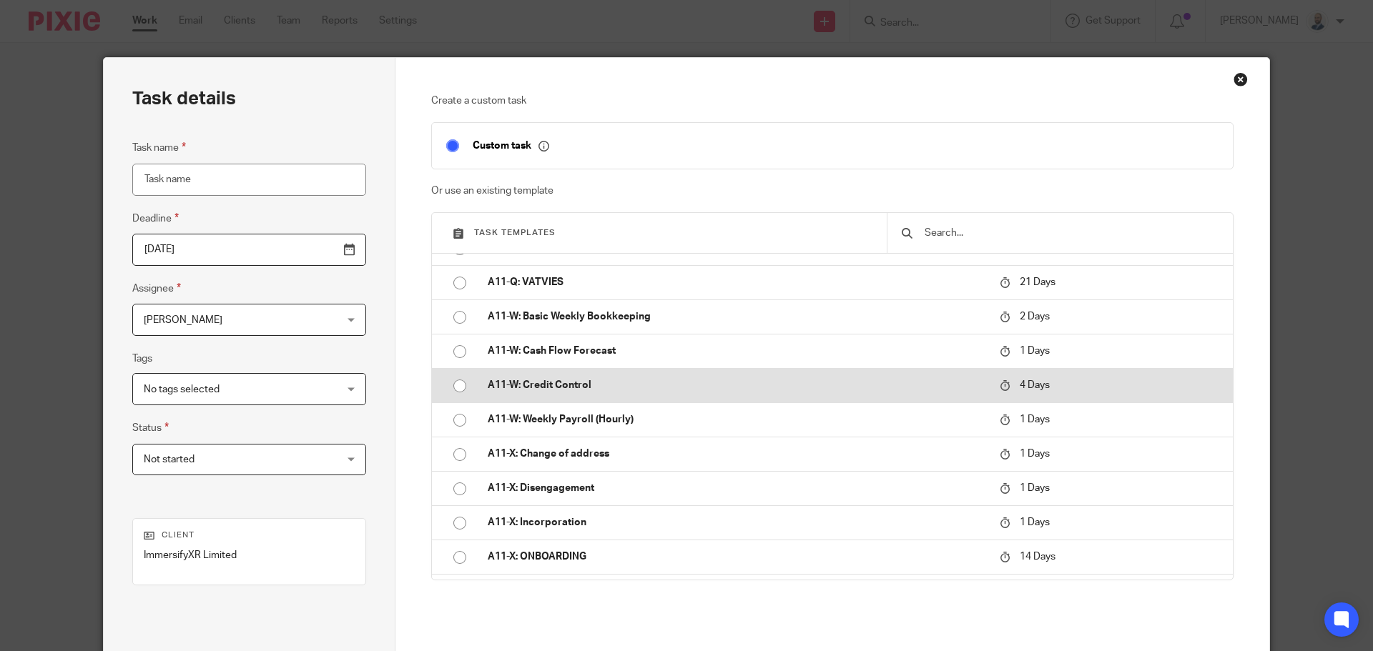
scroll to position [807, 0]
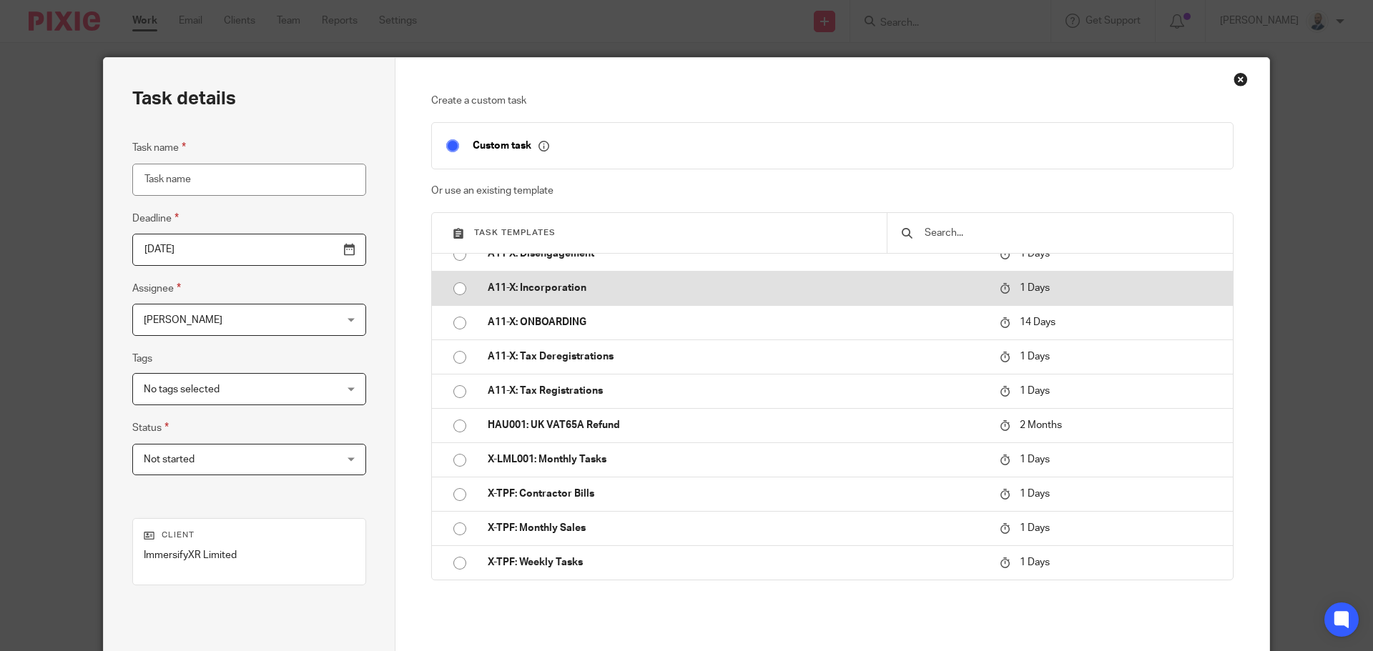
click at [557, 289] on p "A11-X: Incorporation" at bounding box center [737, 288] width 498 height 14
type input "2025-08-18"
type input "A11-X: Incorporation"
checkbox input "false"
radio input "true"
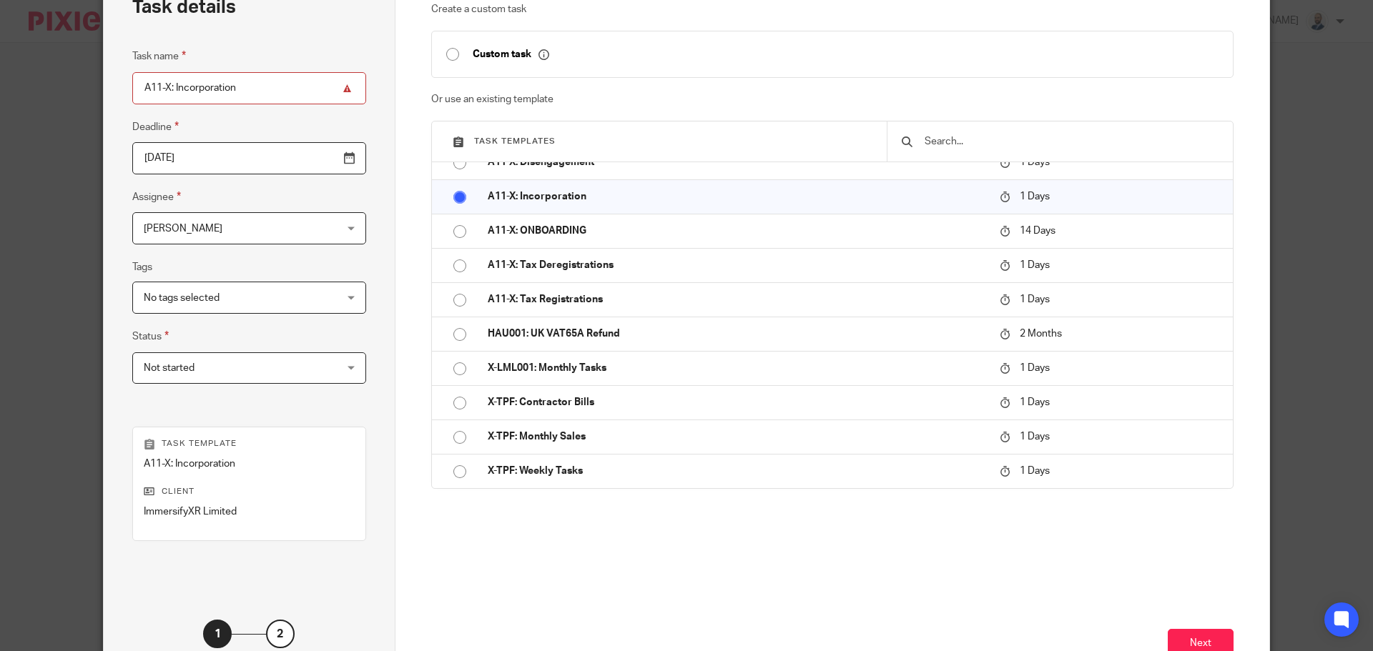
scroll to position [194, 0]
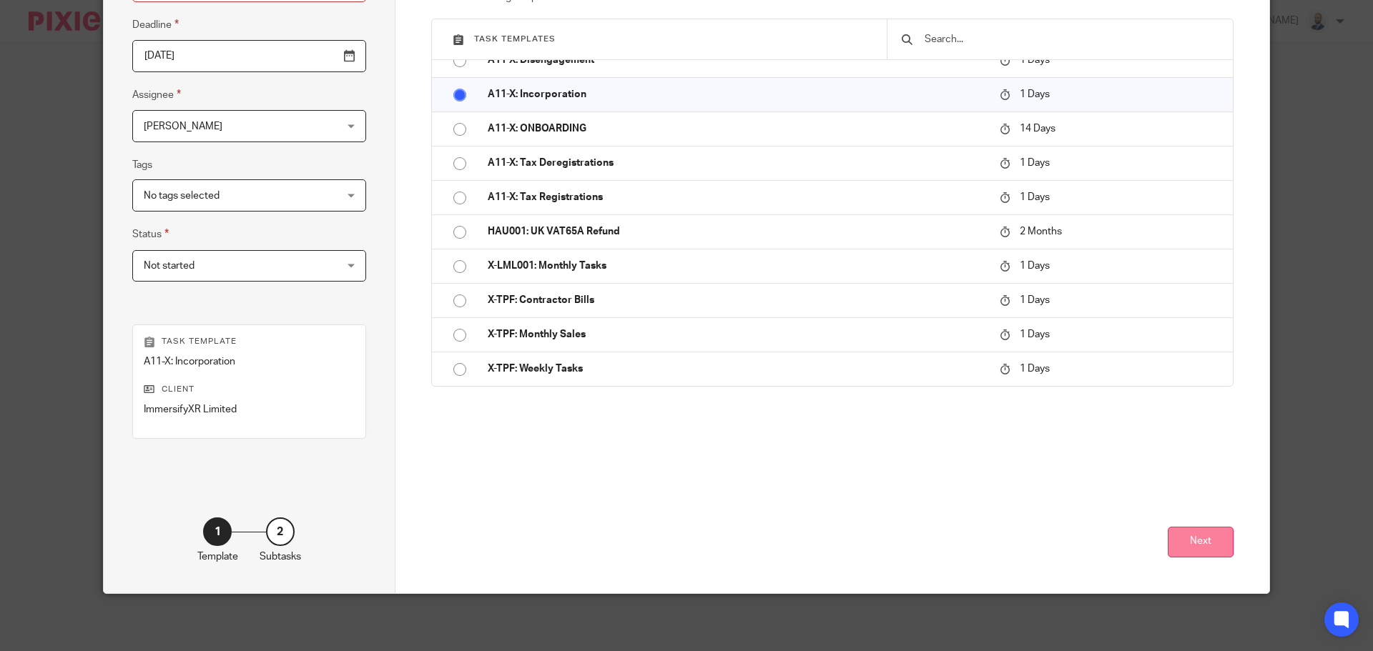
click at [1199, 538] on button "Next" at bounding box center [1201, 542] width 66 height 31
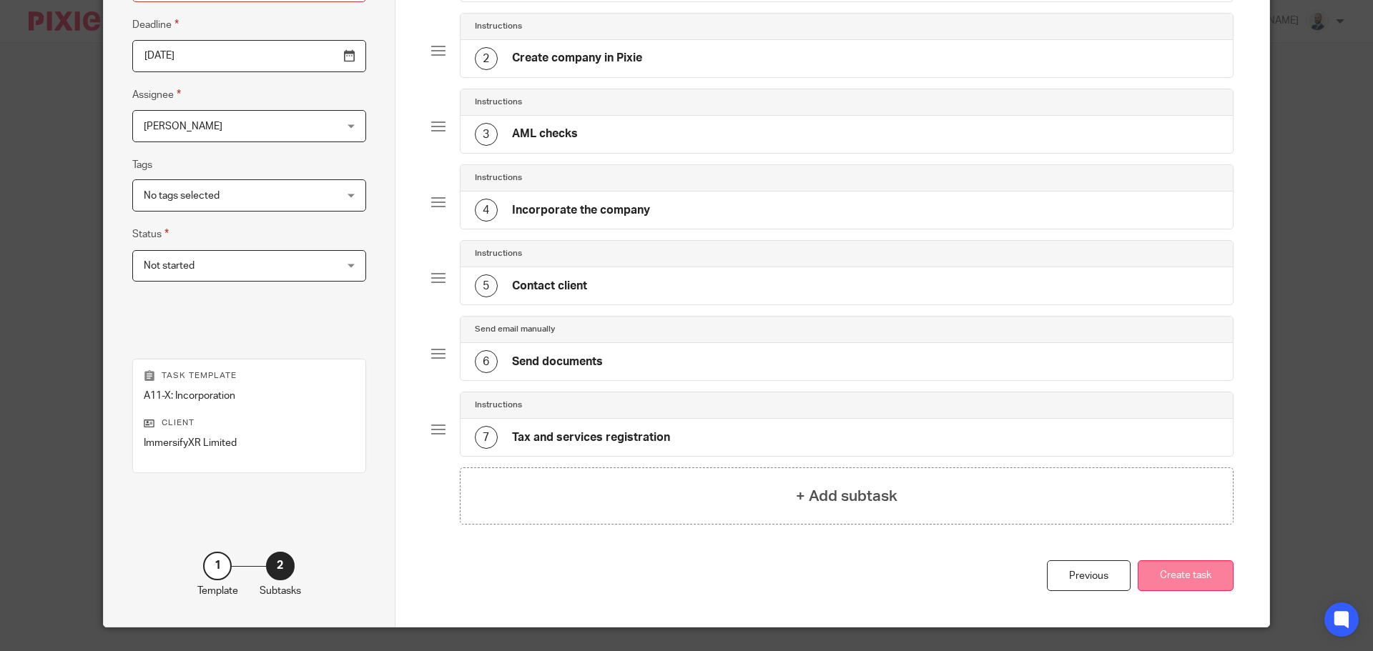
click at [1188, 574] on button "Create task" at bounding box center [1186, 576] width 96 height 31
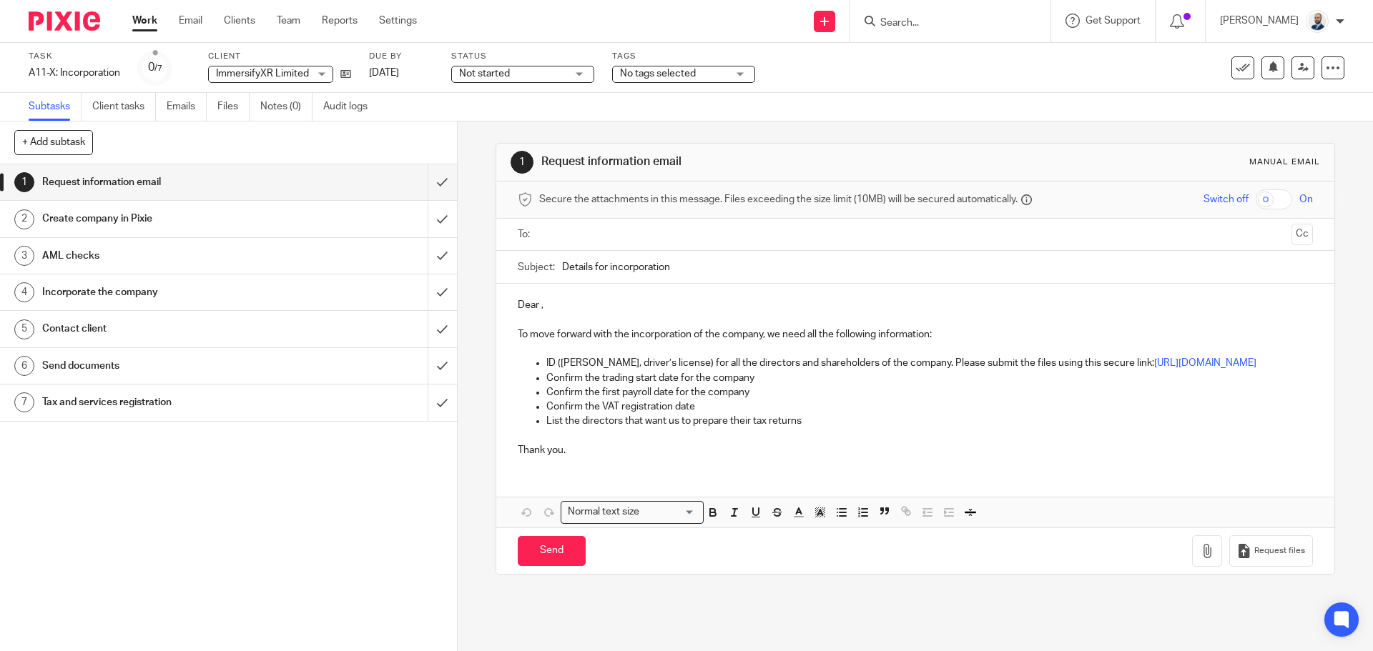
click at [363, 213] on div "Create company in Pixie" at bounding box center [227, 218] width 371 height 21
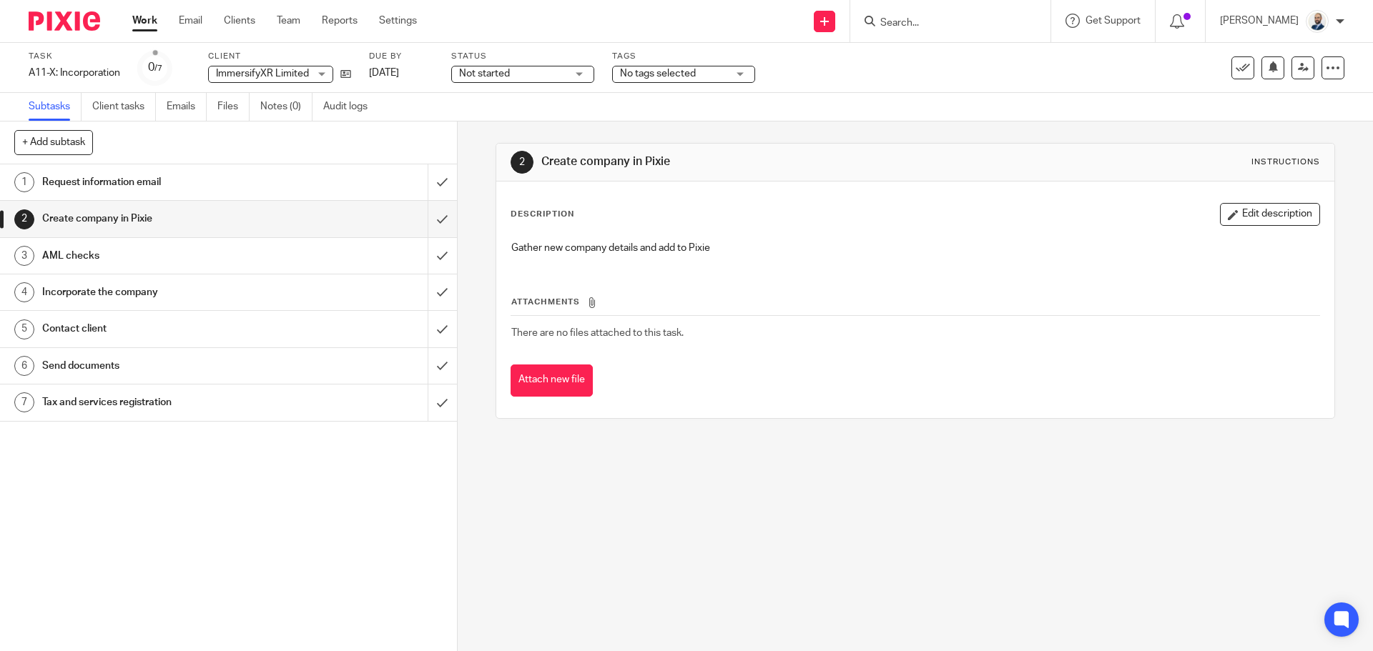
click at [375, 255] on div "AML checks" at bounding box center [227, 255] width 371 height 21
click at [325, 330] on div "Contact client" at bounding box center [227, 328] width 371 height 21
